Goal: Use online tool/utility: Utilize a website feature to perform a specific function

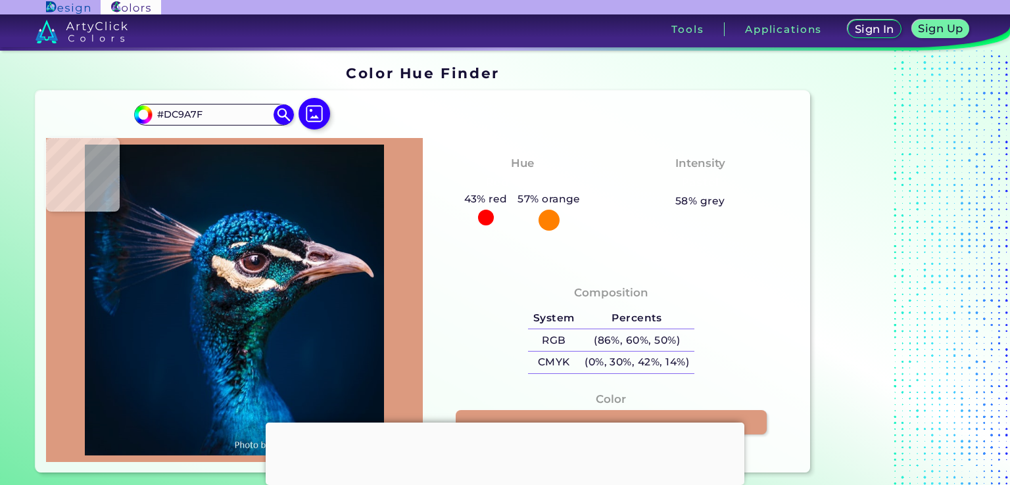
type input "#dc9d89"
type input "#DC9D89"
type input "#cd988f"
type input "#CD988F"
type input "#6b5558"
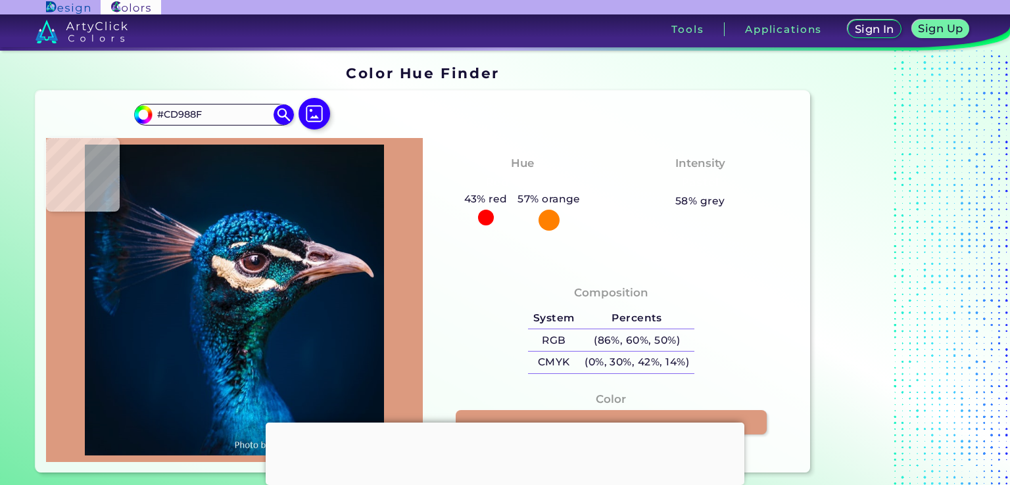
type input "#6B5558"
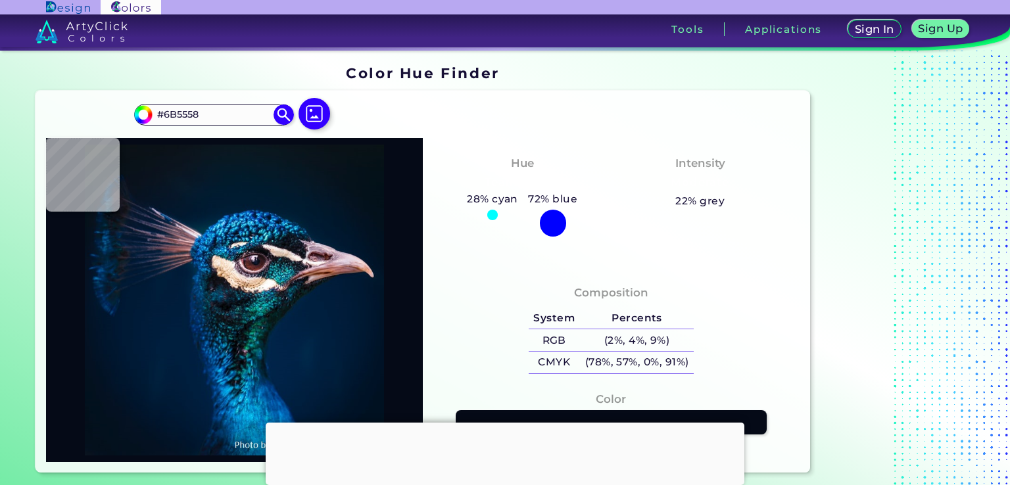
type input "#050a17"
type input "#050A17"
type input "#443742"
type input "#0d1327"
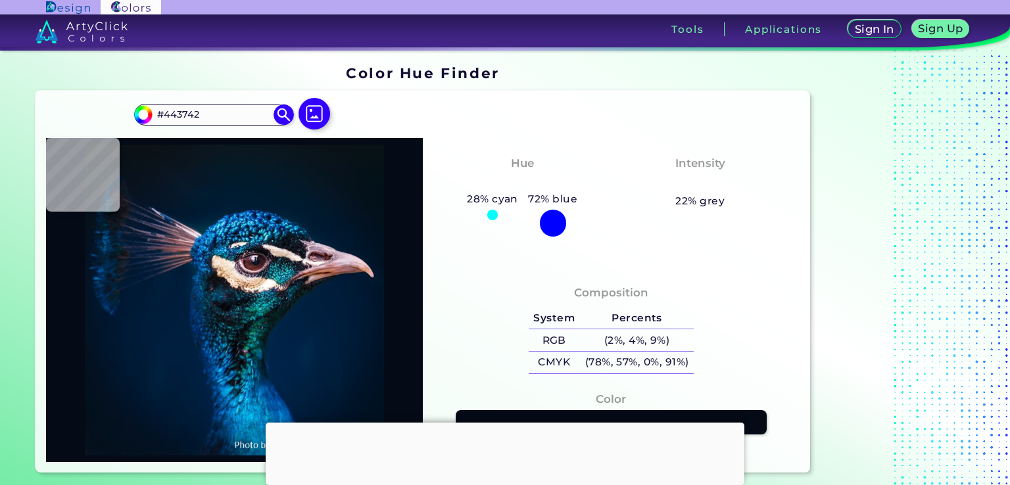
type input "#0D1327"
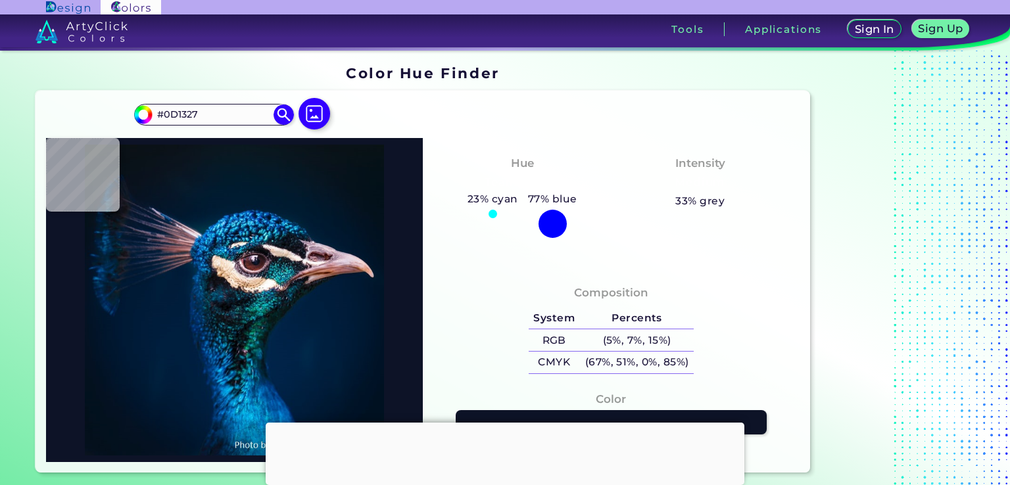
type input "#bda6ab"
type input "#BDA6AB"
type input "#d9b6b9"
type input "#D9B6B9"
type input "#e0afad"
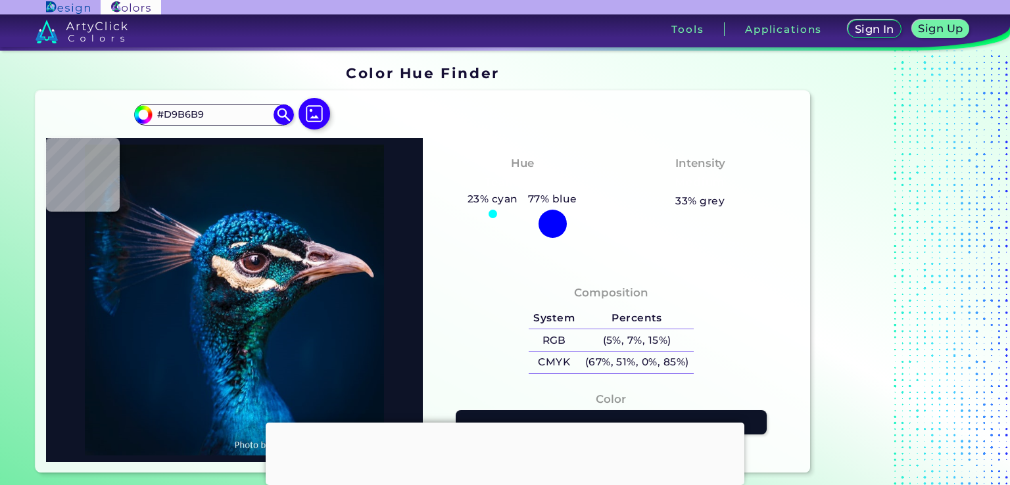
type input "#E0AFAD"
type input "#e5b0b0"
type input "#E5B0B0"
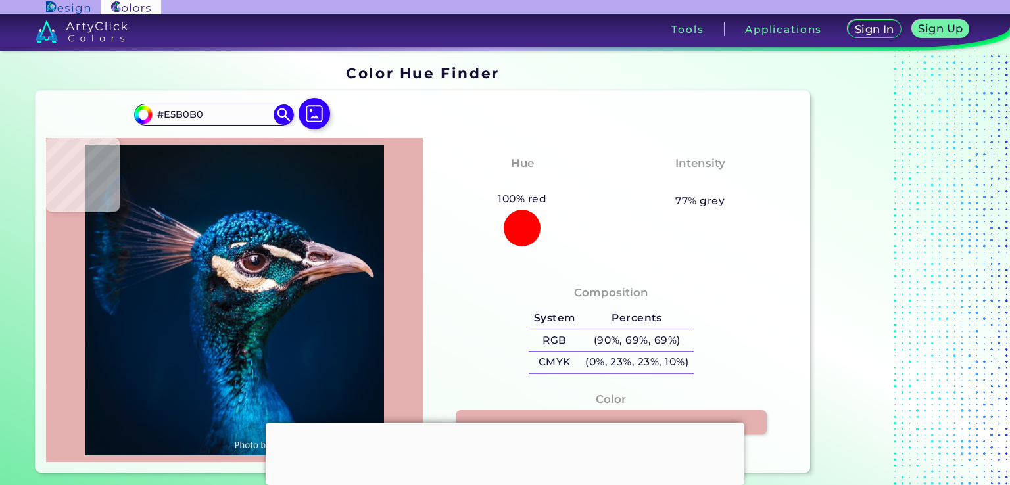
type input "#d3b7bb"
type input "#D3B7BB"
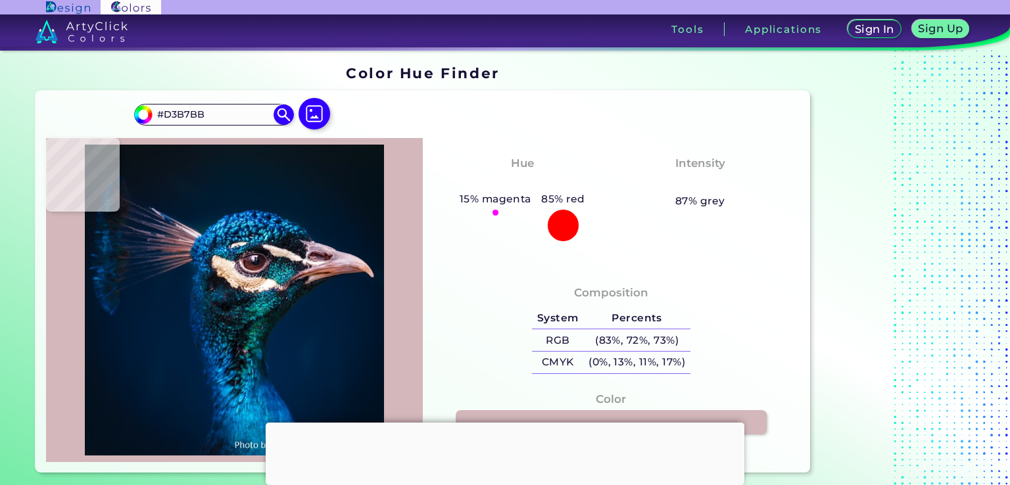
type input "#d7bec8"
type input "#D7BEC8"
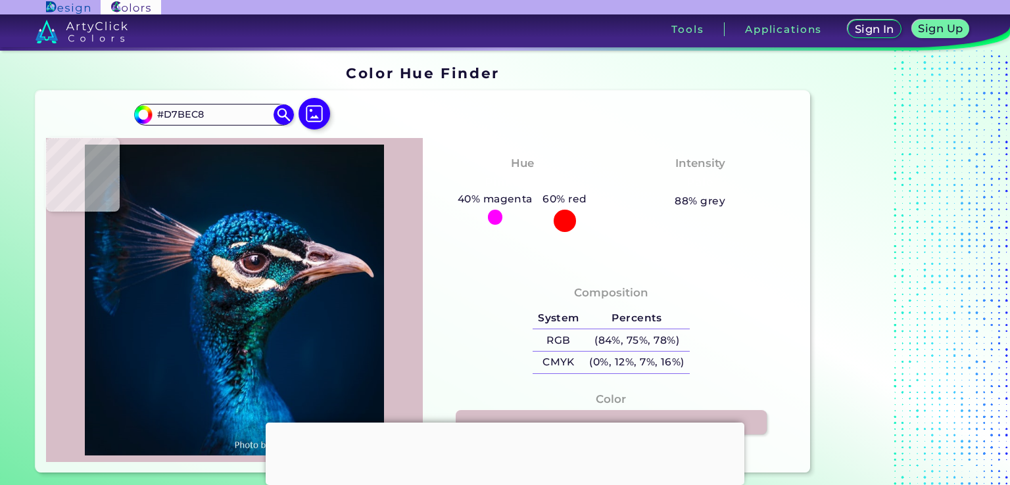
type input "#d1bcc8"
type input "#D1BCC8"
type input "#ddb4b3"
type input "#DDB4B3"
type input "#e2afa0"
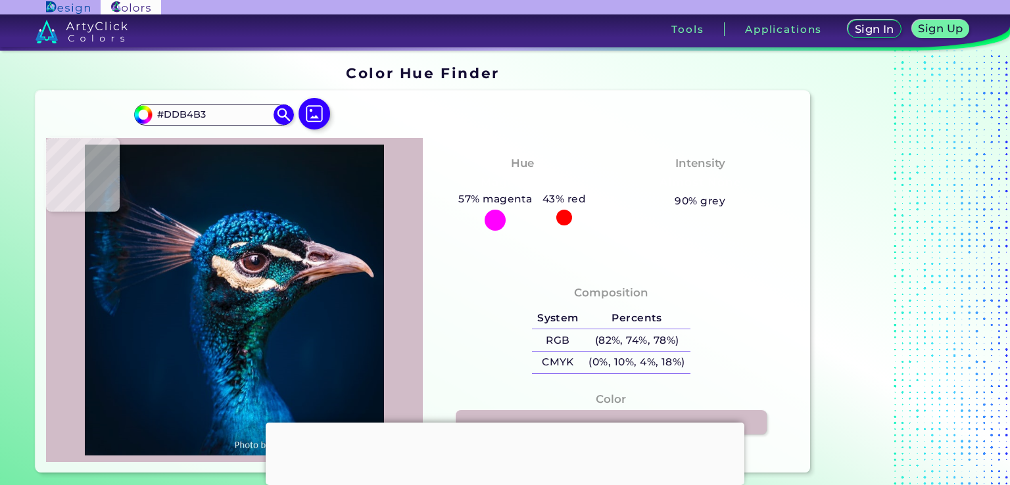
type input "#E2AFA0"
type input "#e1aea0"
type input "#E1AEA0"
type input "#c59d97"
type input "#C59D97"
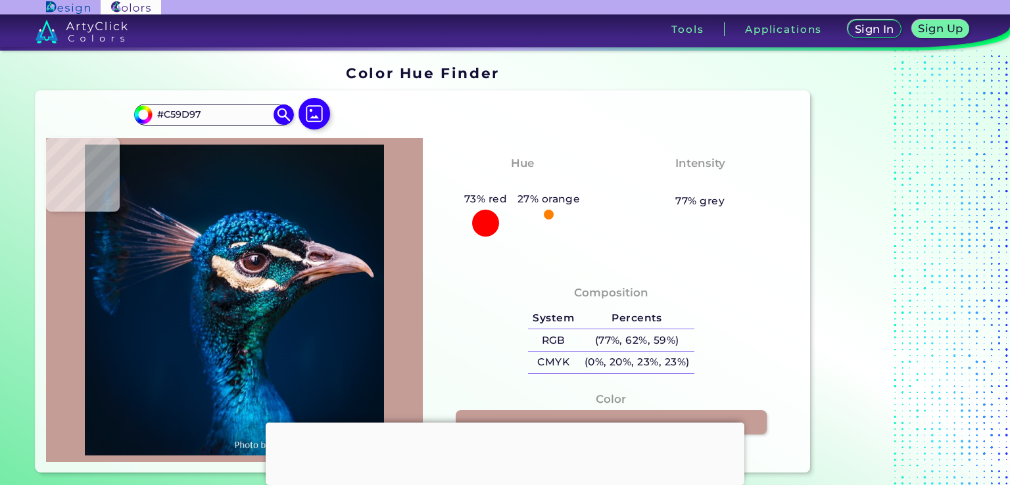
click at [368, 273] on img at bounding box center [235, 300] width 364 height 310
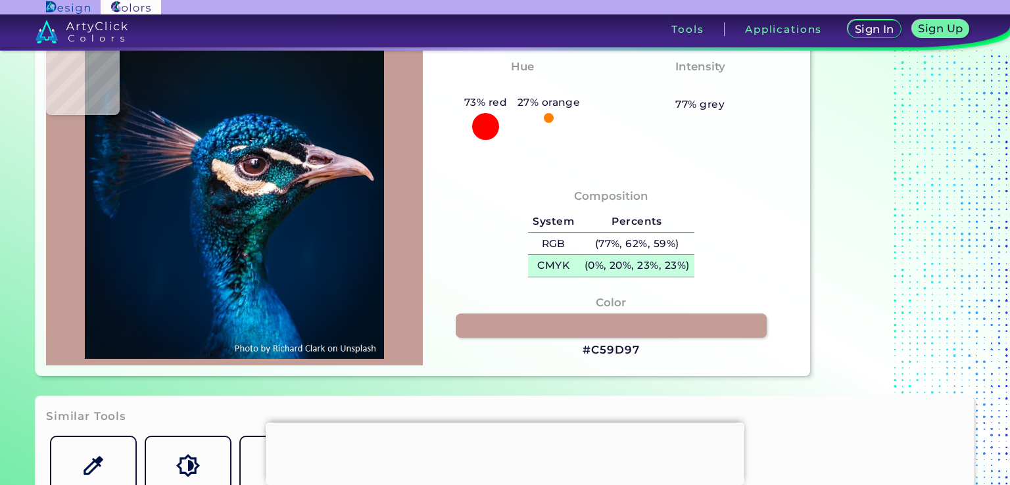
scroll to position [197, 0]
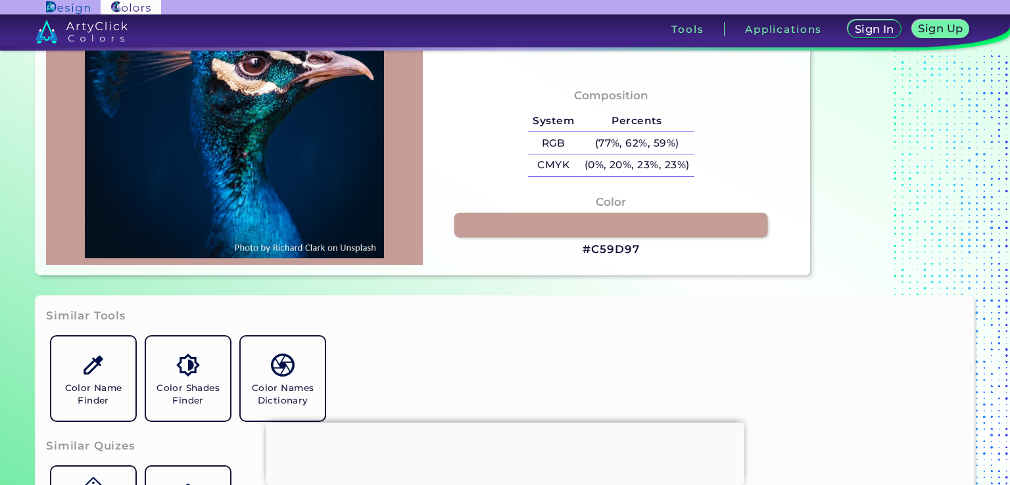
click at [642, 233] on link at bounding box center [611, 225] width 314 height 24
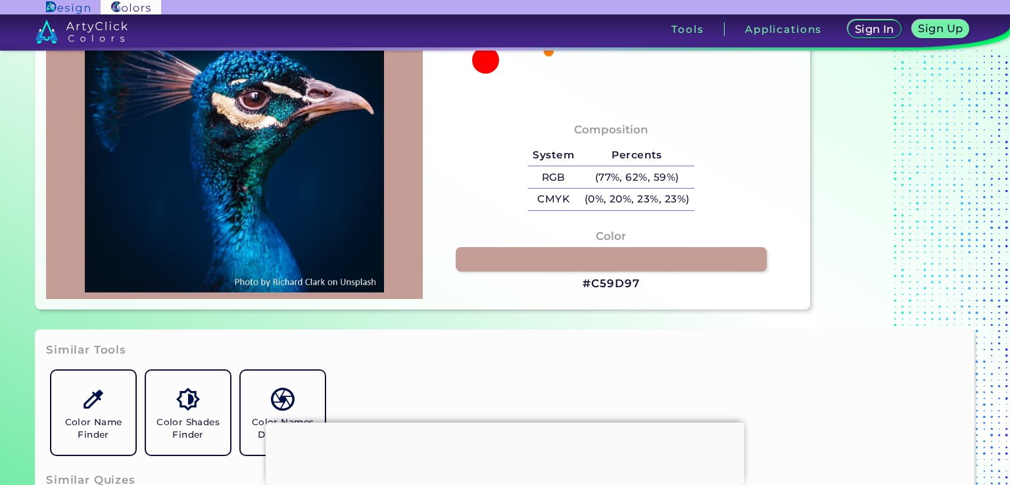
scroll to position [132, 0]
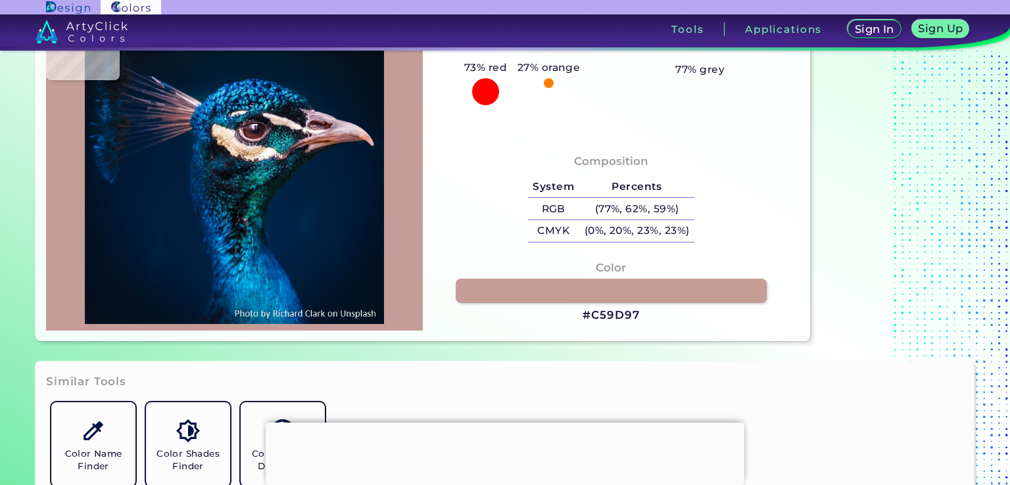
click at [356, 136] on img at bounding box center [235, 168] width 364 height 310
type input "#8c4934"
type input "#8C4934"
type input "#081b31"
type input "#081B31"
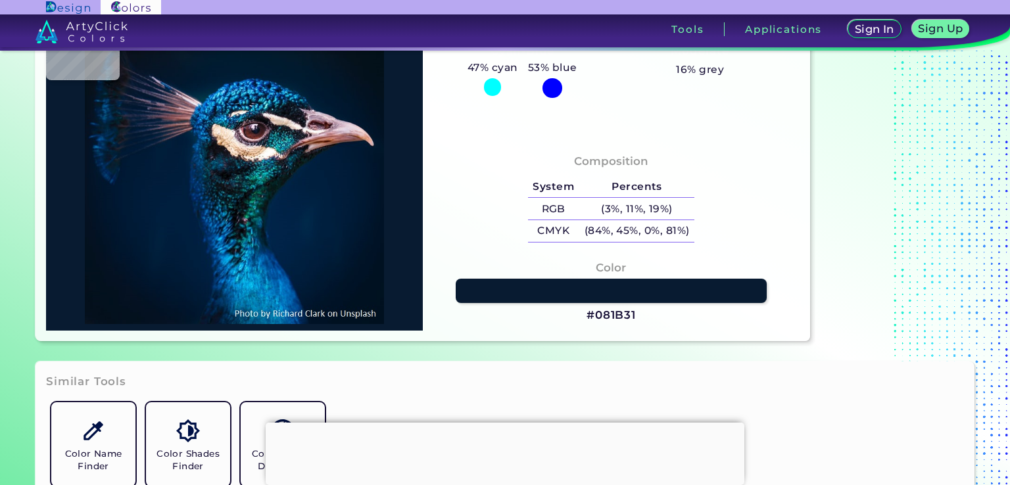
type input "#00182c"
type input "#00182C"
type input "#001729"
type input "#000000"
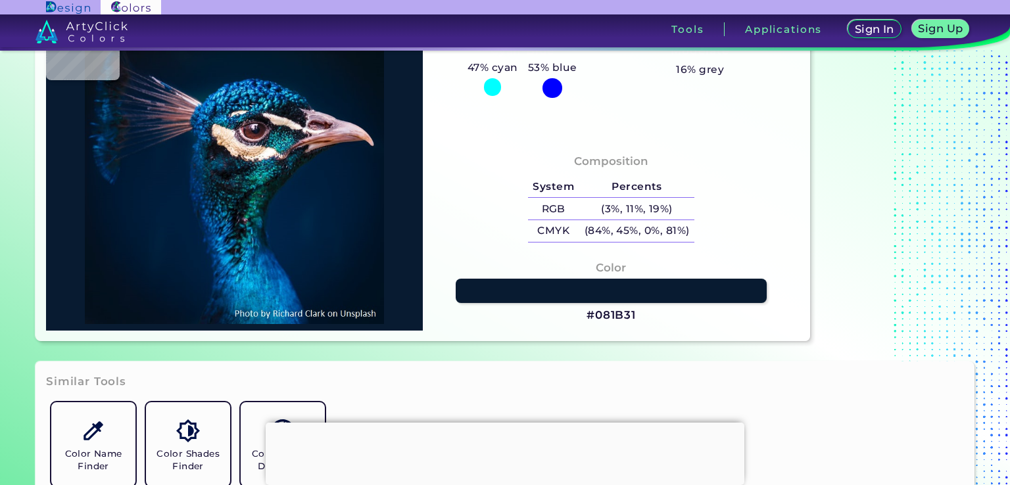
type input "#000000"
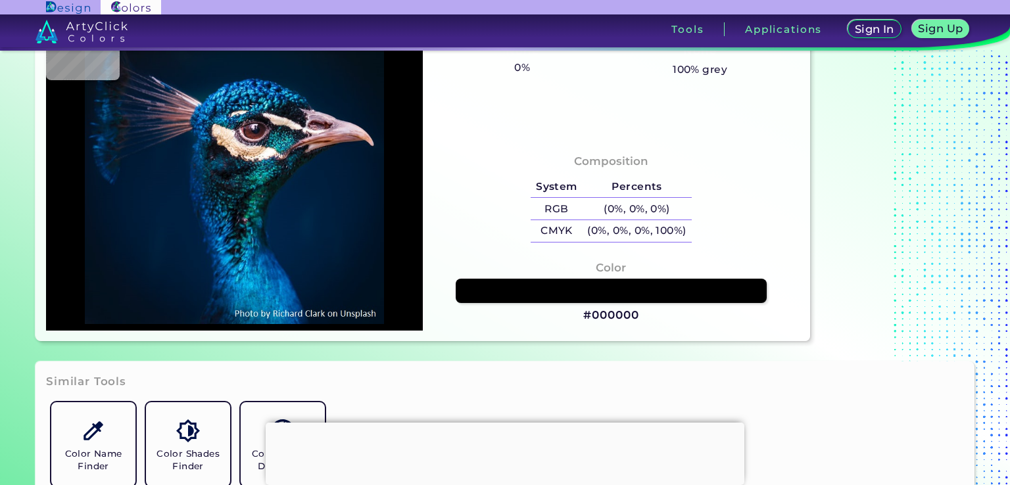
type input "#001729"
type input "#001629"
type input "#00182c"
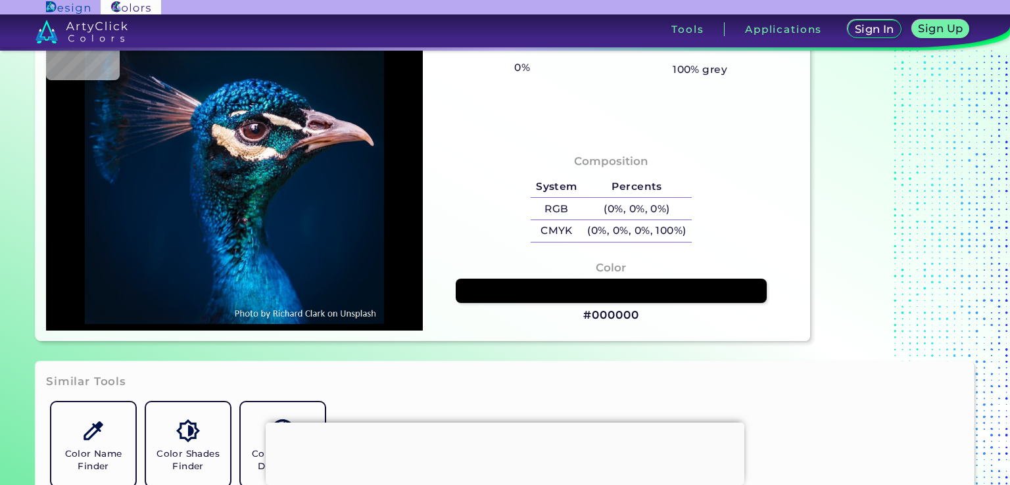
type input "#00182C"
type input "#011729"
type input "#04162a"
type input "#04162A"
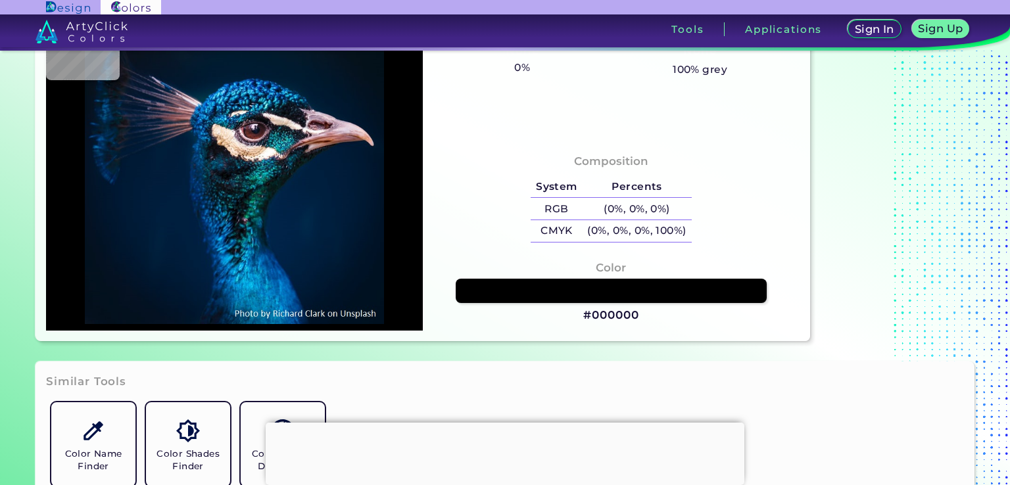
type input "#deb0b3"
type input "#DEB0B3"
type input "#eaaf9a"
type input "#EAAF9A"
type input "#eaa999"
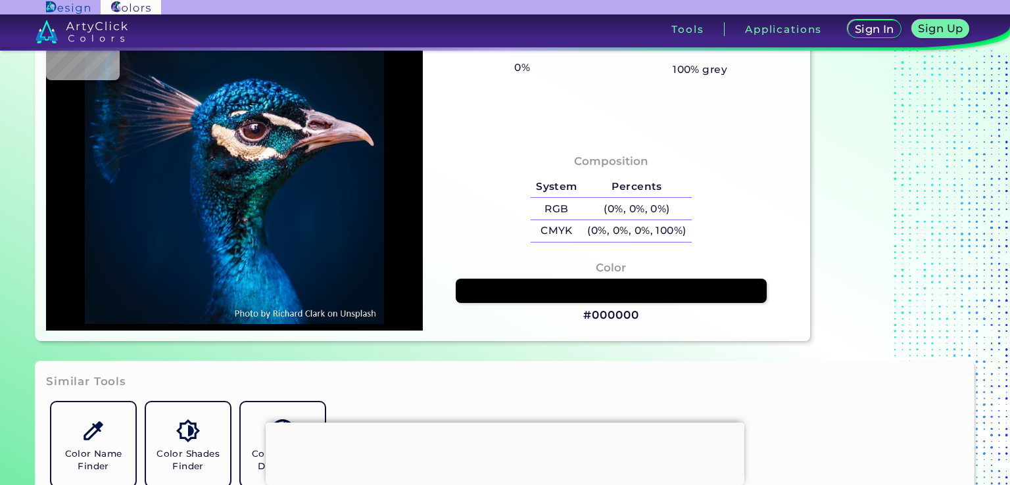
type input "#EAA999"
type input "#e6a184"
type input "#E6A184"
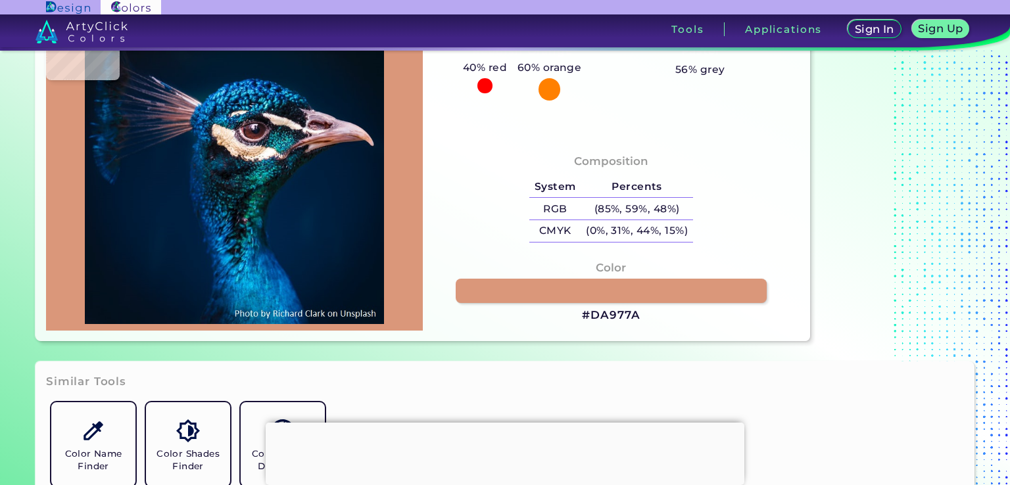
type input "#da977a"
type input "#DA977A"
type input "#dca18b"
type input "#DCA18B"
type input "#e0b5b0"
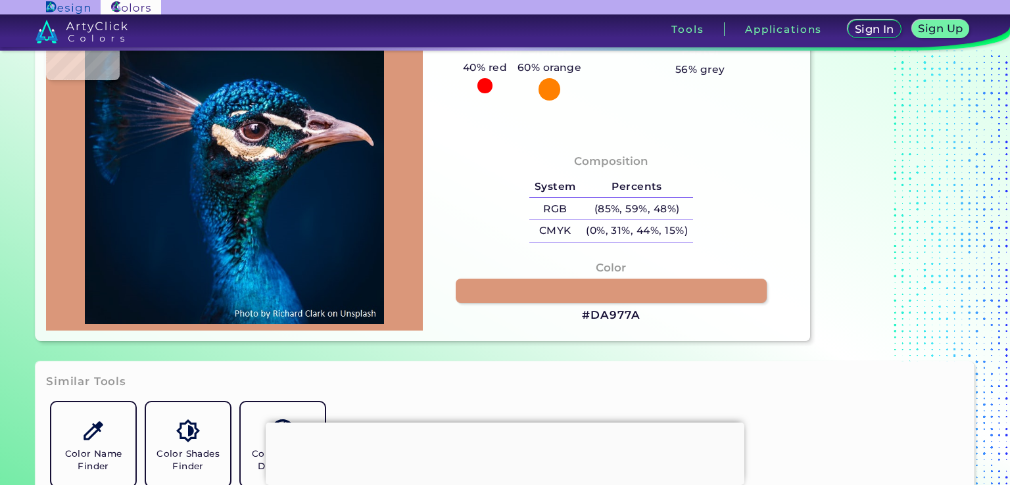
type input "#E0B5B0"
type input "#e3c0c0"
type input "#E3C0C0"
type input "#dfb4bb"
type input "#DFB4BB"
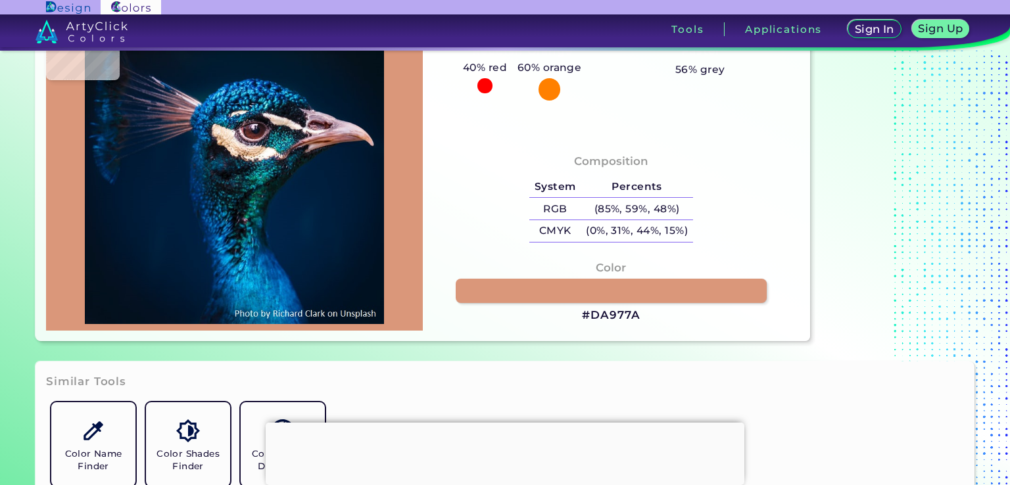
type input "#e1bfc6"
type input "#E1BFC6"
type input "#e2bec5"
type input "#E2BEC5"
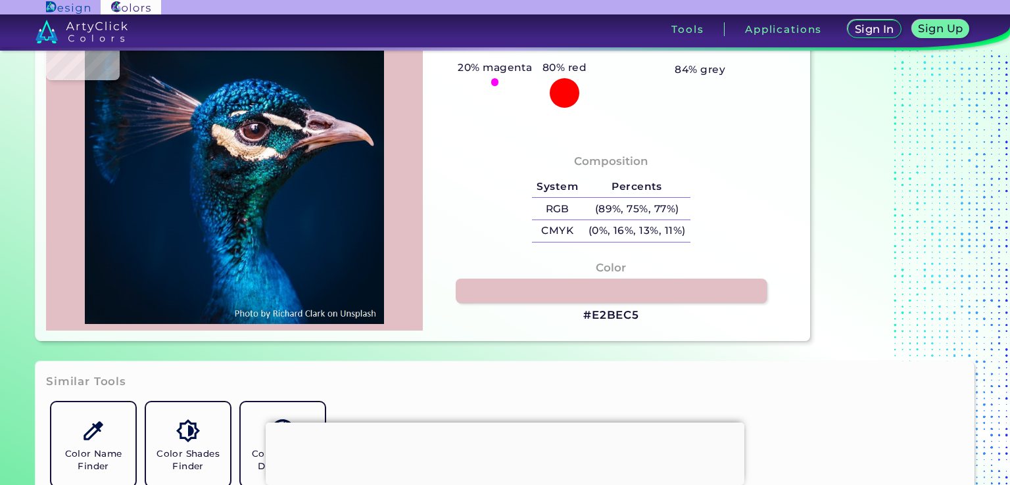
type input "#e1bfc6"
type input "#E1BFC6"
type input "#dfb4bb"
type input "#DFB4BB"
type input "#e7bfc5"
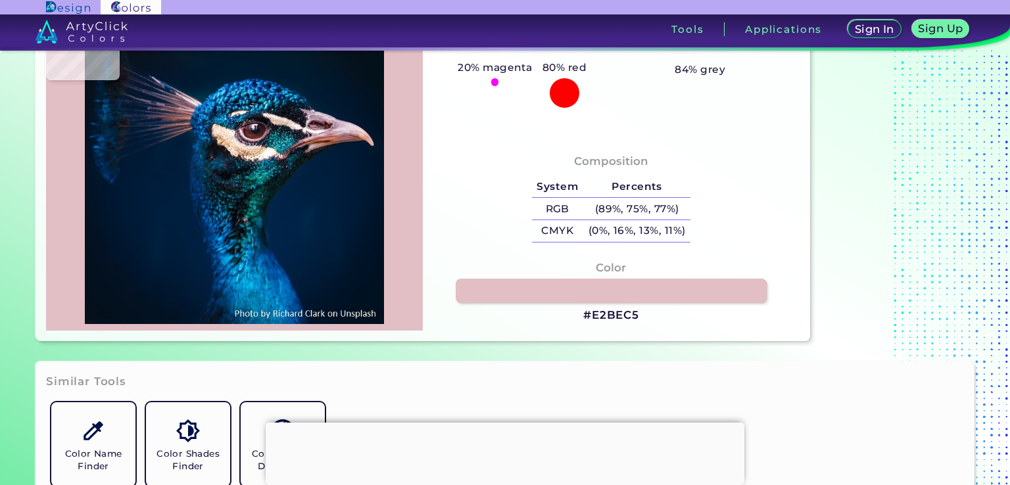
type input "#E7BFC5"
type input "#ddb1b0"
type input "#DDB1B0"
type input "#e2bbbb"
type input "#E2BBBB"
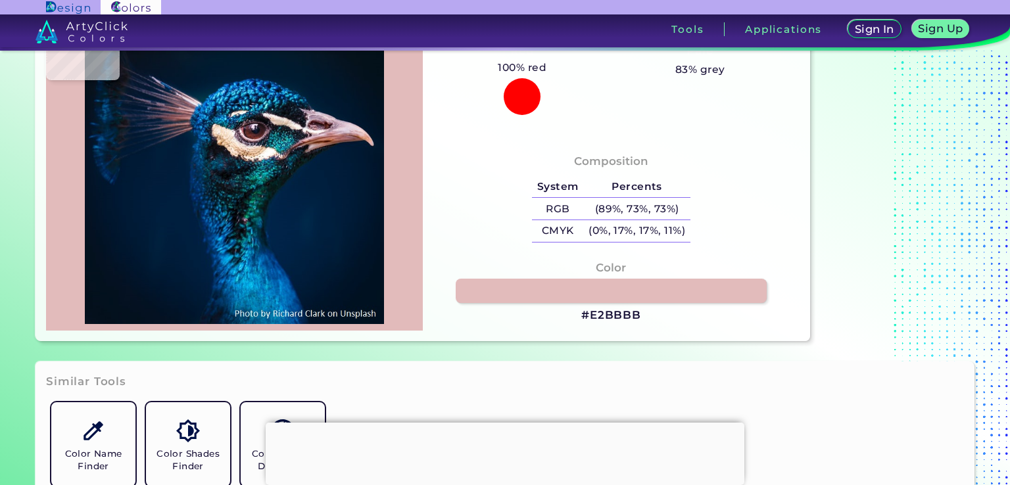
type input "#dfb5b1"
type input "#DFB5B1"
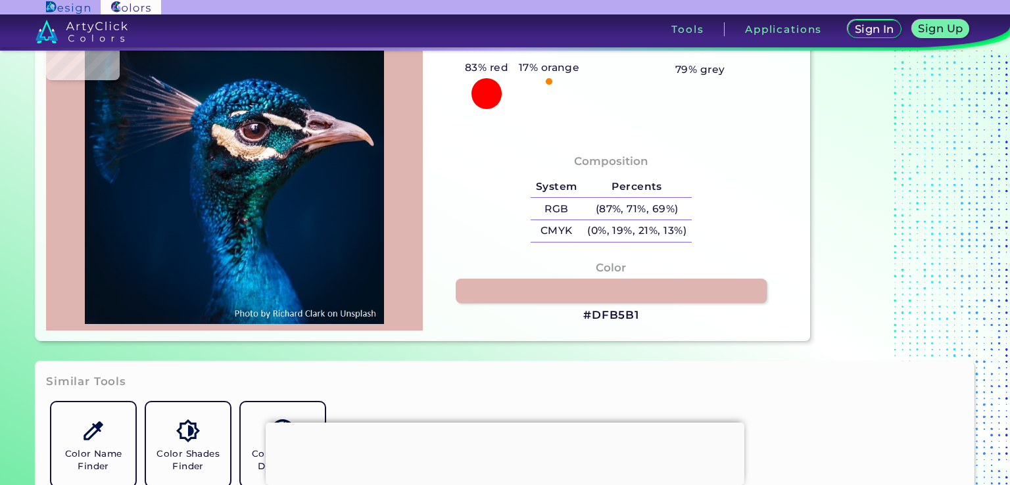
type input "#daaa9d"
type input "#DAAA9D"
type input "#d1947d"
type input "#D1947D"
type input "#ca9079"
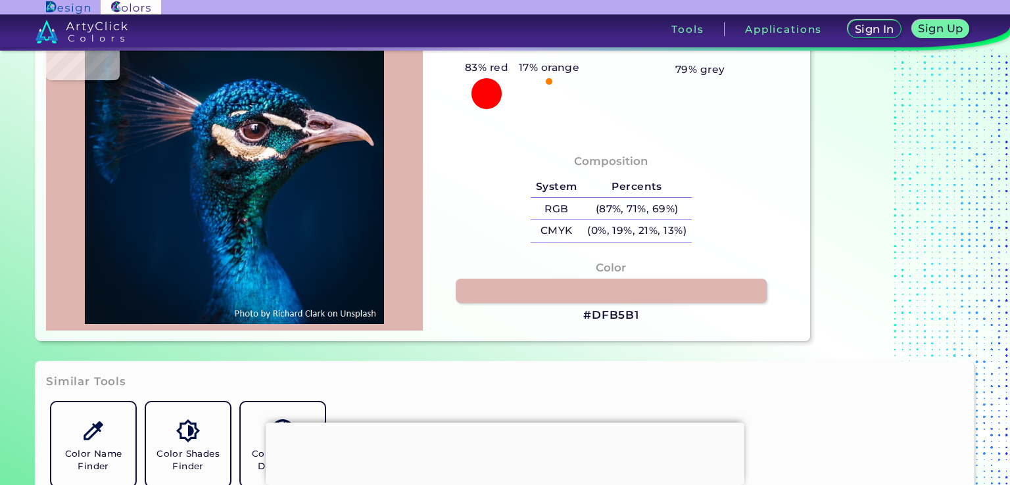
type input "#CA9079"
type input "#e0a183"
type input "#E0A183"
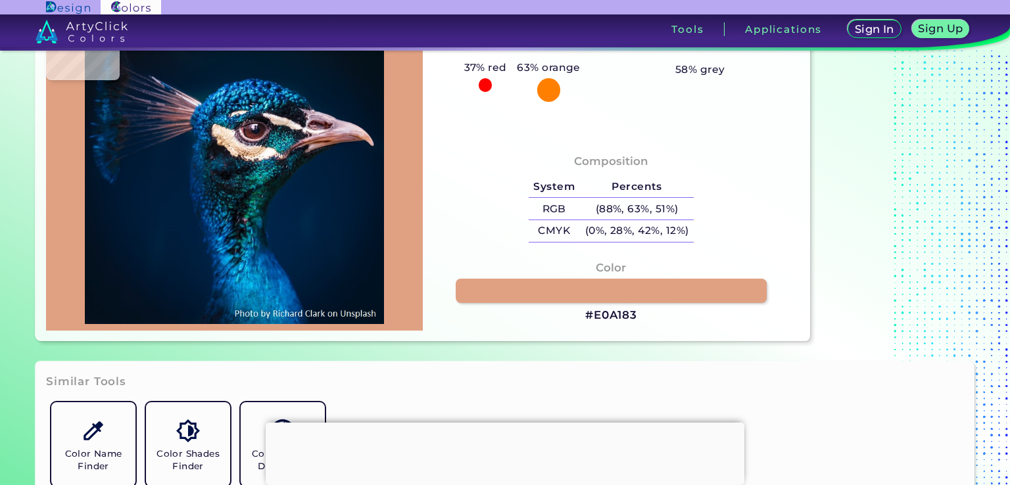
type input "#d19679"
type input "#D19679"
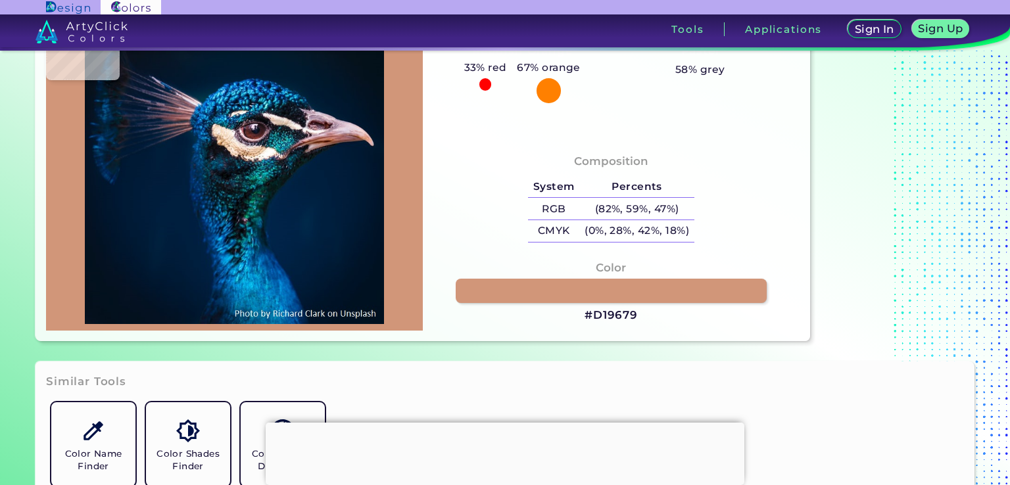
type input "#ca8a6a"
type input "#CA8A6A"
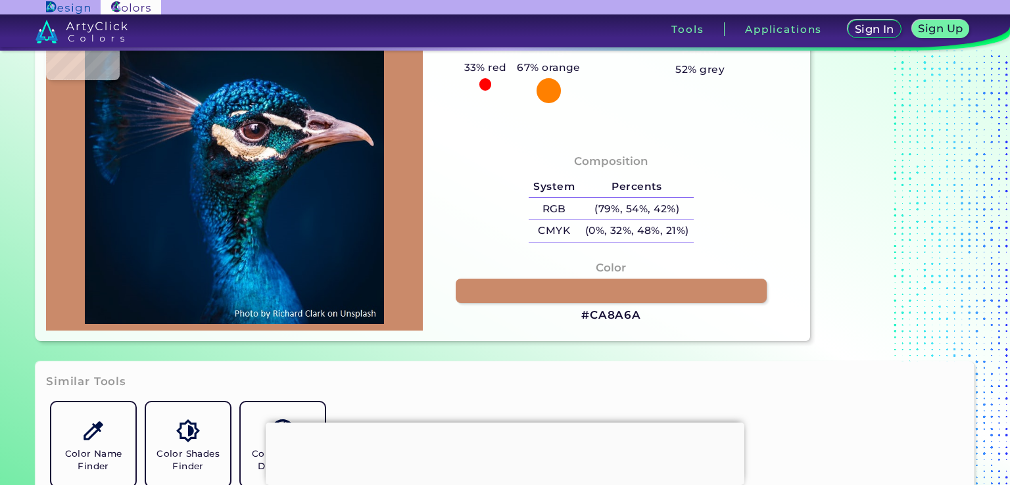
type input "#bd7a59"
type input "#BD7A59"
type input "#a9654a"
type input "#A9654A"
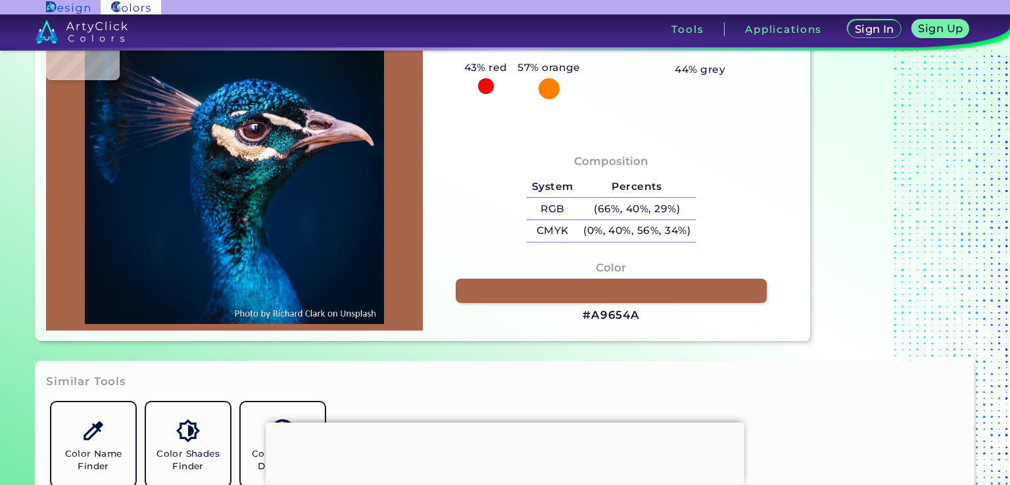
type input "#8c4934"
type input "#8C4934"
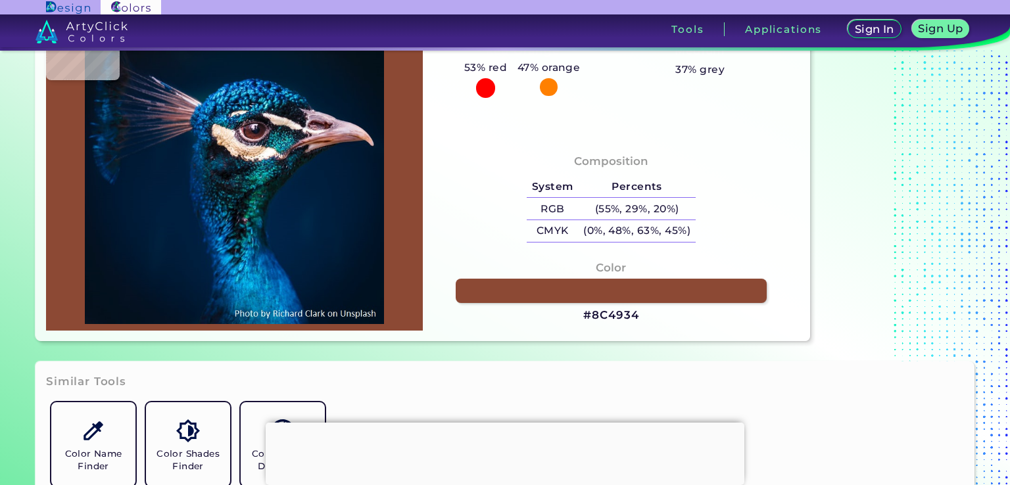
type input "#a15f43"
type input "#A15F43"
type input "#bf8364"
type input "#BF8364"
type input "#daa796"
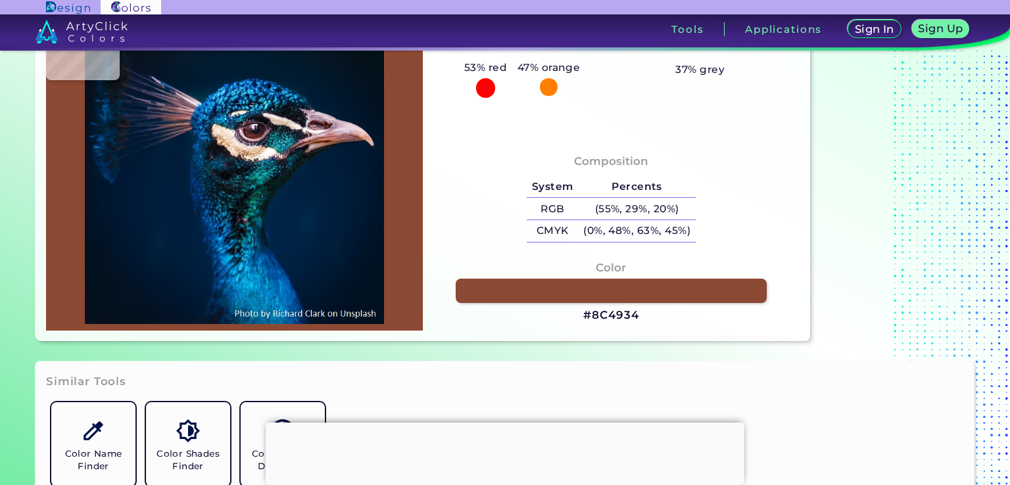
type input "#DAA796"
type input "#dcafa9"
type input "#DCAFA9"
type input "#e3c0c0"
type input "#E3C0C0"
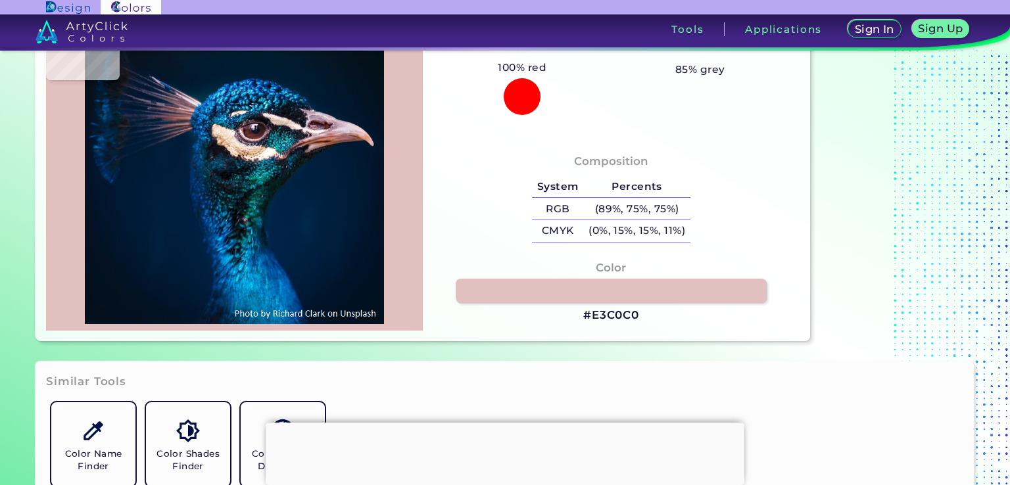
type input "#e9c5c4"
type input "#E9C5C4"
type input "#dfb5b0"
type input "#DFB5B0"
type input "#e0b5b0"
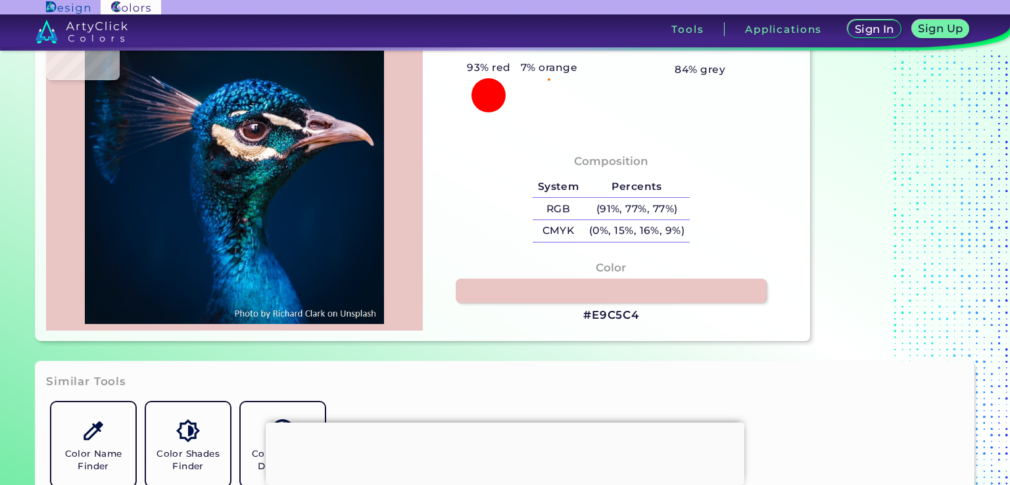
type input "#E0B5B0"
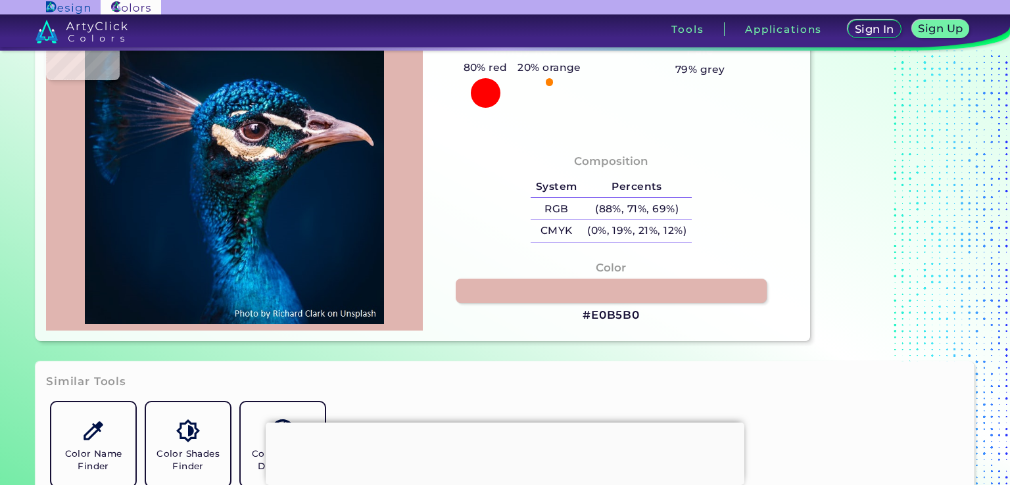
type input "#e6b8b1"
type input "#E6B8B1"
type input "#e0aa9d"
type input "#E0AA9D"
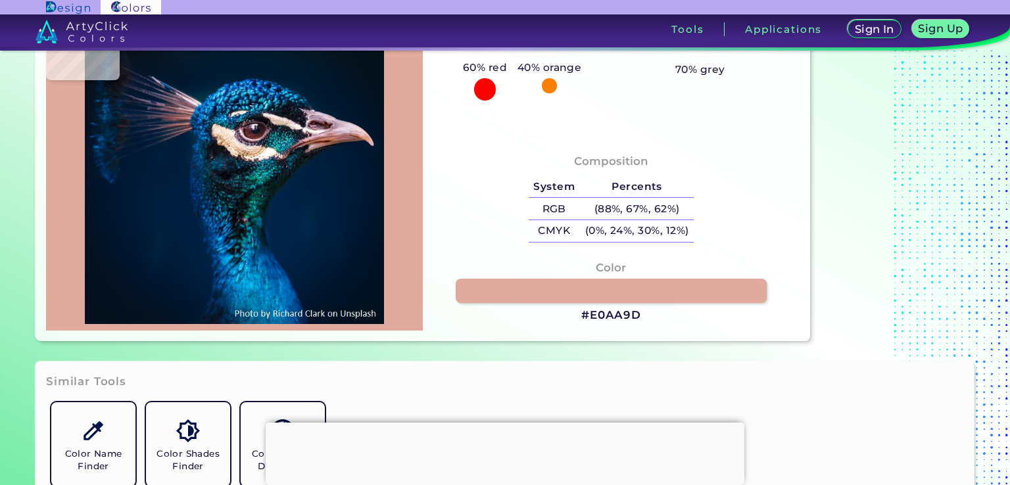
type input "#e0a595"
type input "#E0A595"
type input "#e3a58f"
type input "#E3A58F"
type input "#da977a"
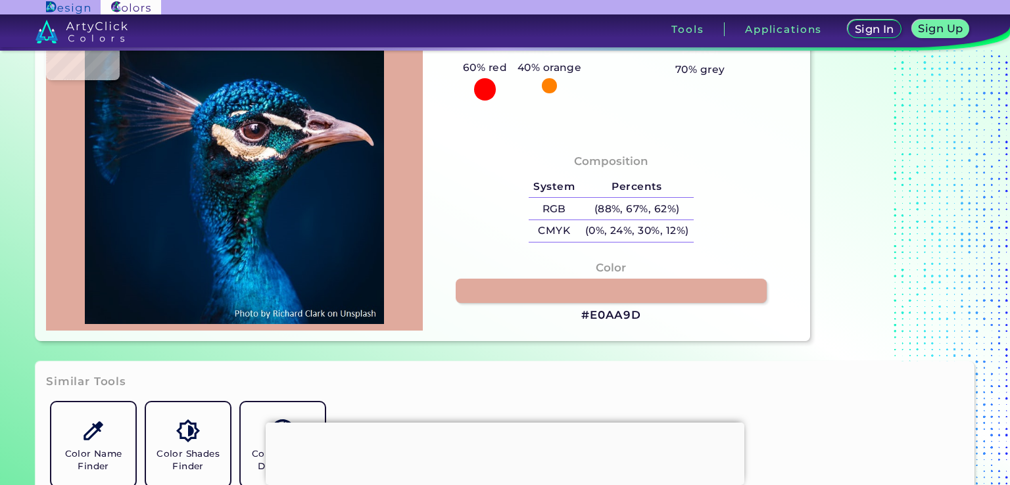
type input "#DA977A"
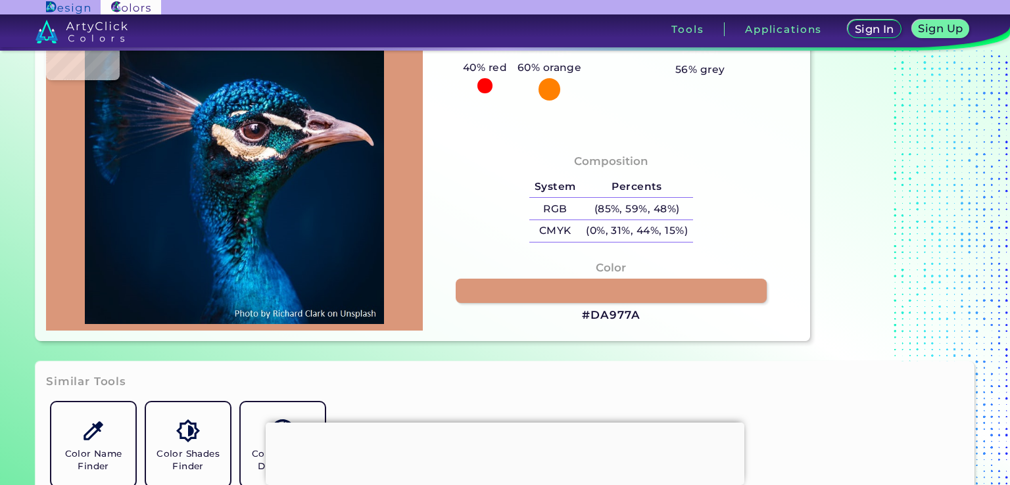
type input "#e29c7e"
type input "#E29C7E"
type input "#df9c83"
type input "#DF9C83"
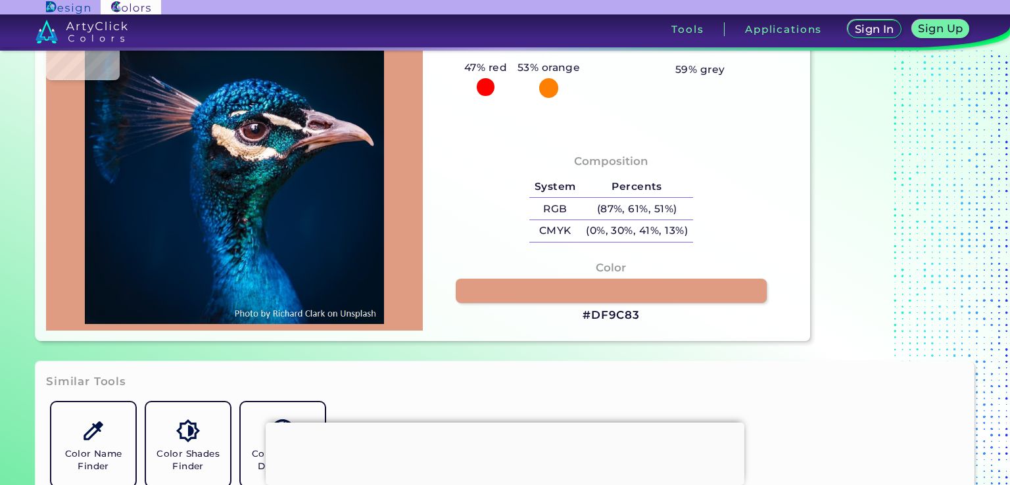
type input "#dc9a83"
type input "#DC9A83"
type input "#e3a58f"
type input "#E3A58F"
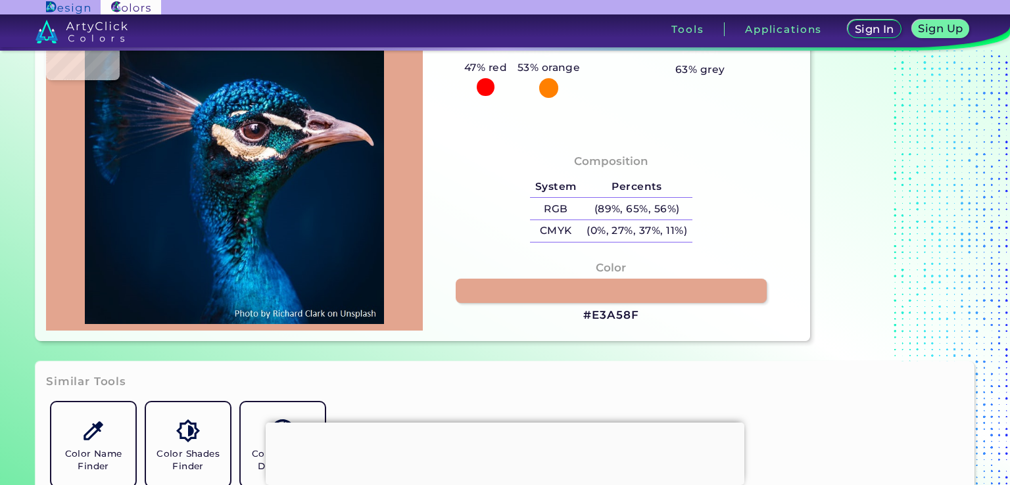
click at [364, 137] on img at bounding box center [235, 168] width 364 height 310
click at [573, 279] on link at bounding box center [611, 291] width 314 height 24
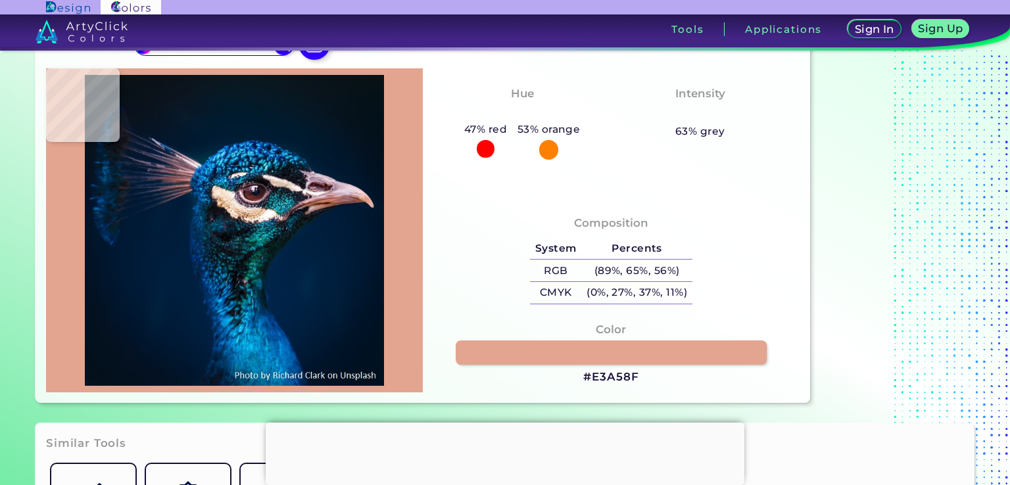
scroll to position [197, 0]
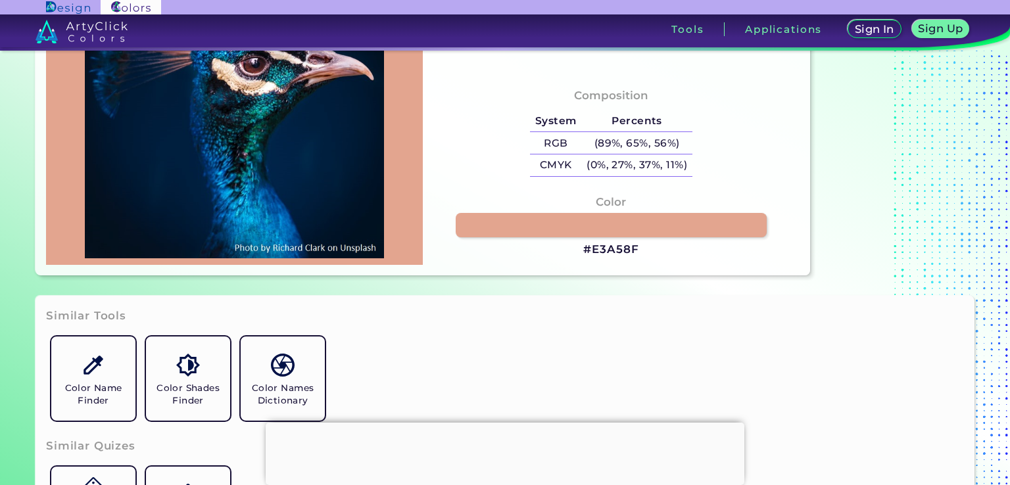
click at [625, 244] on h3 "#E3A58F" at bounding box center [610, 250] width 55 height 16
drag, startPoint x: 637, startPoint y: 250, endPoint x: 601, endPoint y: 251, distance: 36.2
click at [601, 251] on h3 "#E3A58F" at bounding box center [610, 250] width 55 height 16
copy h3 "3A58F"
click at [606, 254] on h3 "#E3A58F copied" at bounding box center [610, 250] width 55 height 16
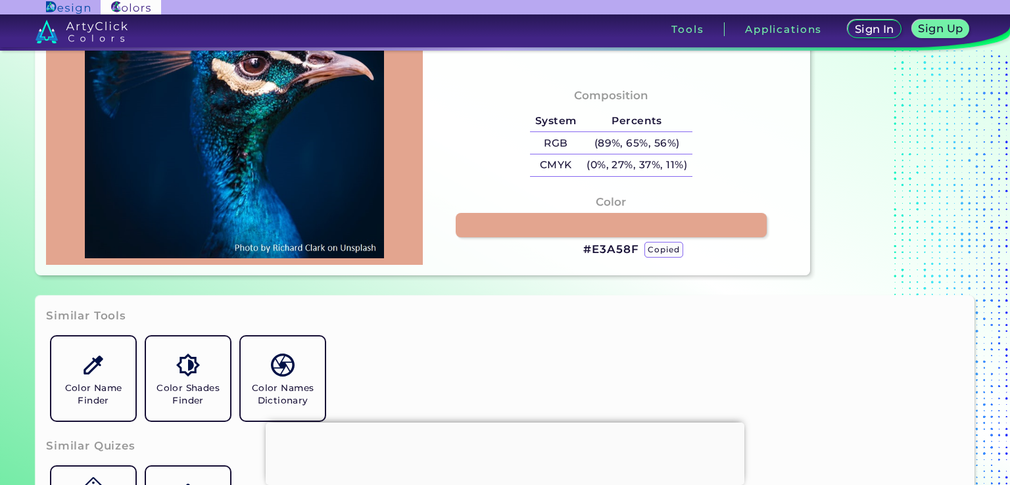
click at [608, 251] on h3 "#E3A58F copied copied" at bounding box center [610, 250] width 55 height 16
